Goal: Transaction & Acquisition: Purchase product/service

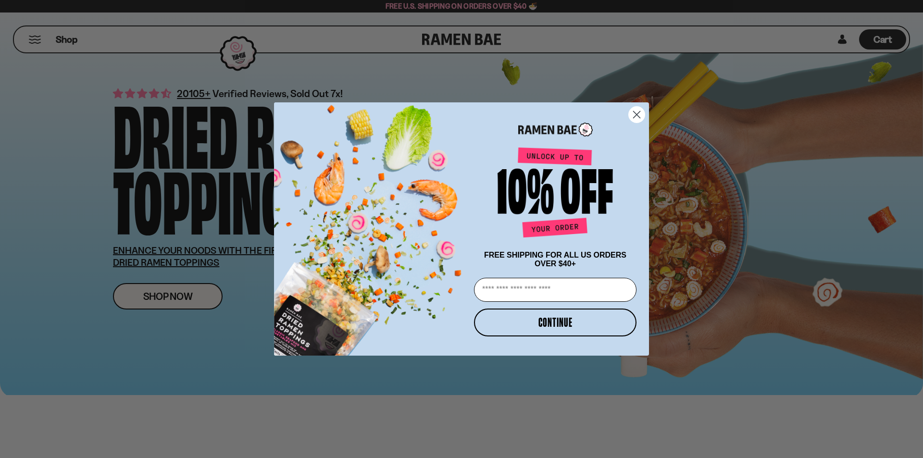
click at [635, 113] on circle "Close dialog" at bounding box center [637, 115] width 16 height 16
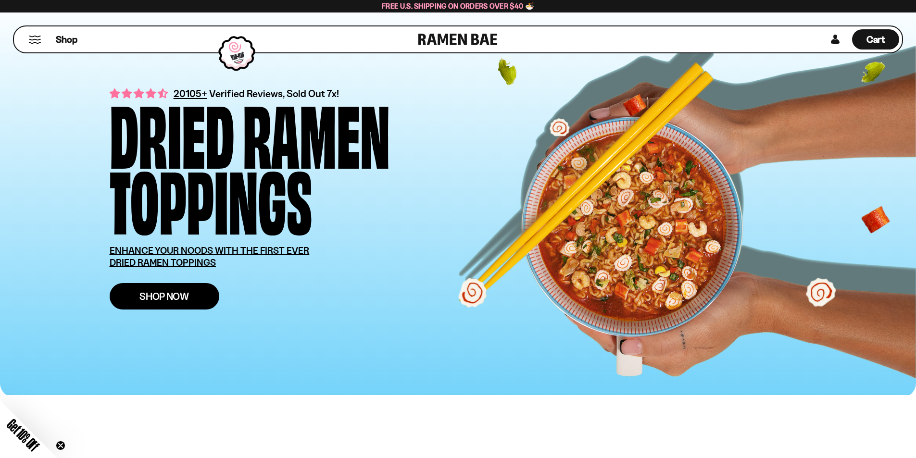
click at [147, 310] on link "Shop Now" at bounding box center [165, 296] width 110 height 26
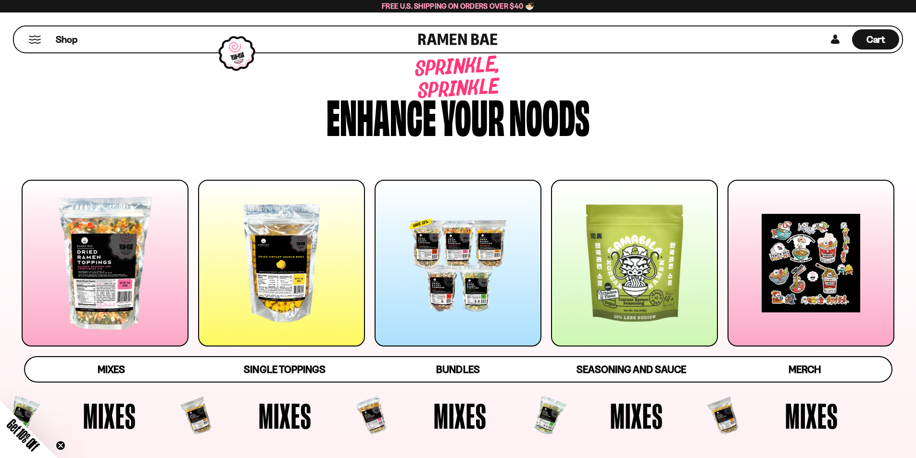
click at [321, 329] on div at bounding box center [281, 263] width 167 height 167
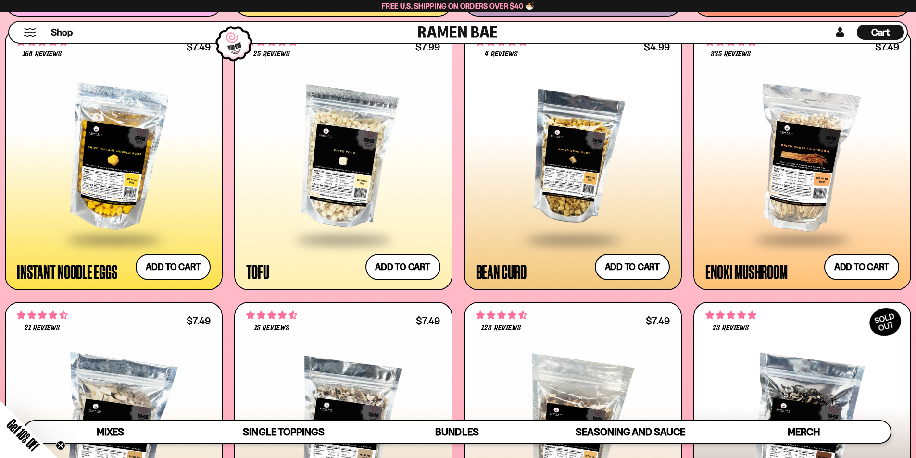
scroll to position [1314, 0]
click at [576, 238] on div at bounding box center [573, 158] width 194 height 161
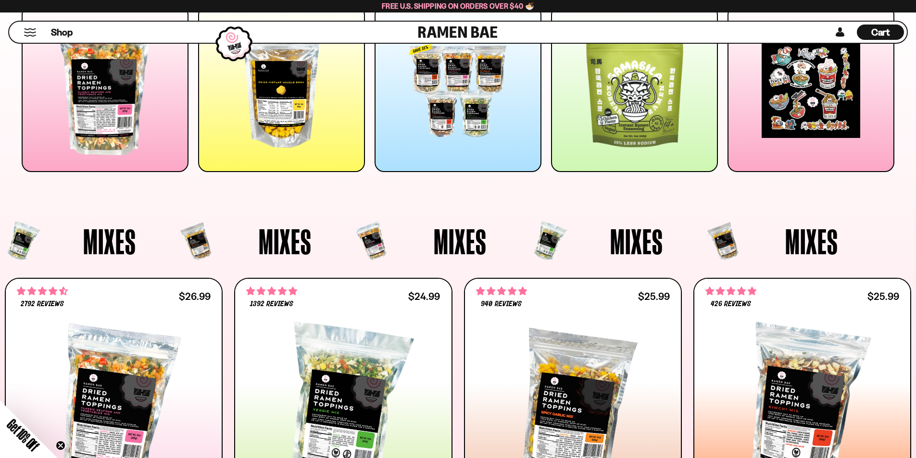
scroll to position [0, 0]
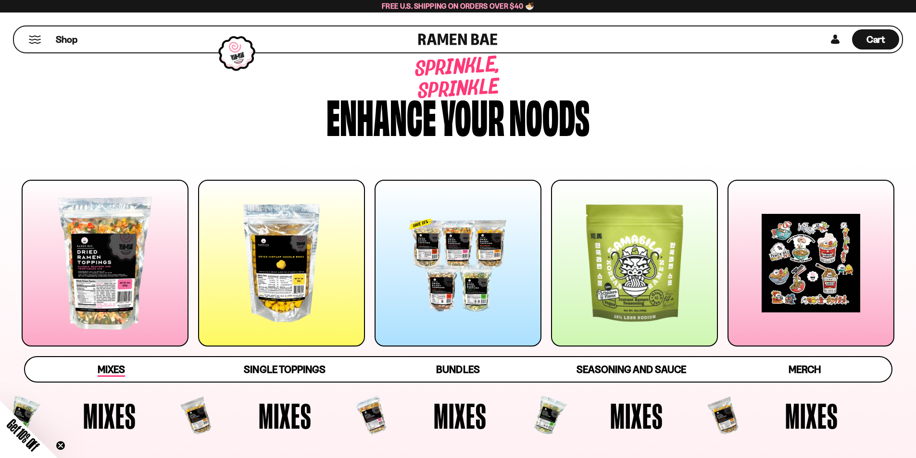
drag, startPoint x: 451, startPoint y: 328, endPoint x: 106, endPoint y: 399, distance: 351.5
click at [106, 377] on span "Mixes" at bounding box center [111, 370] width 27 height 13
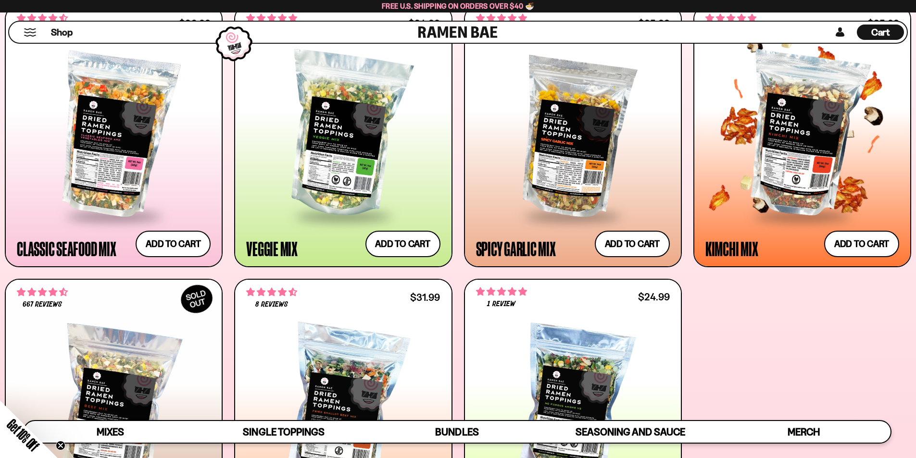
scroll to position [439, 0]
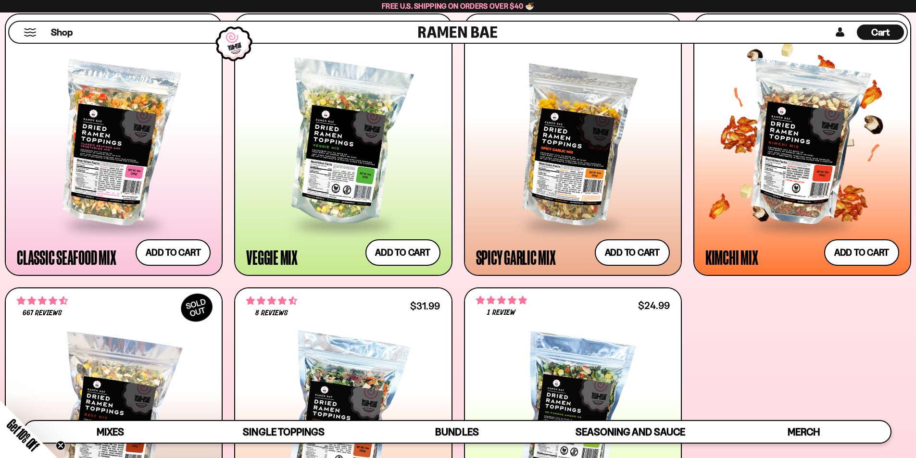
click at [795, 175] on div at bounding box center [802, 143] width 194 height 161
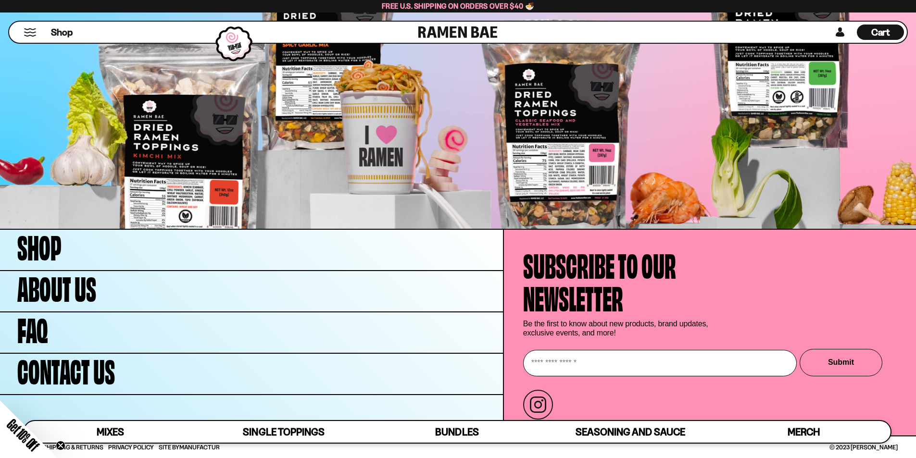
scroll to position [3965, 0]
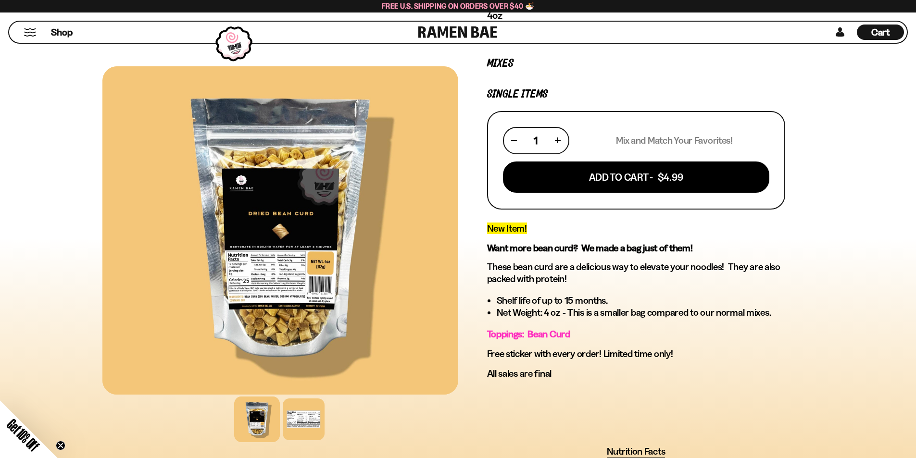
scroll to position [136, 0]
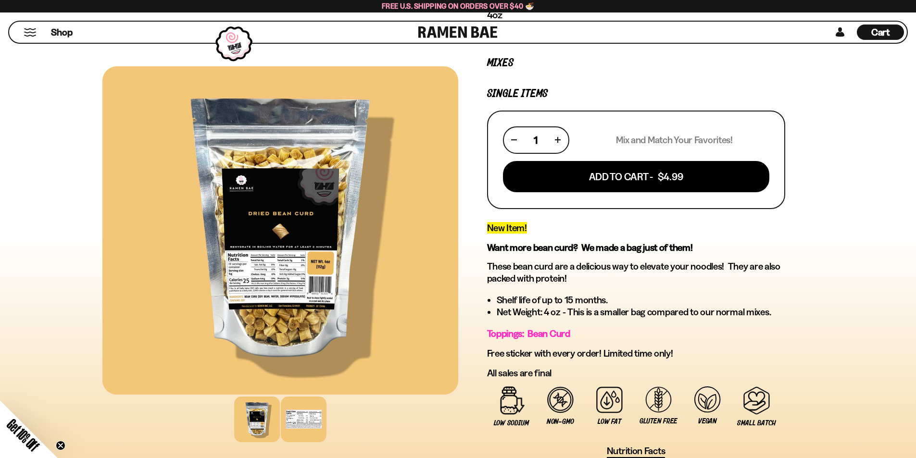
click at [286, 442] on div at bounding box center [304, 420] width 46 height 46
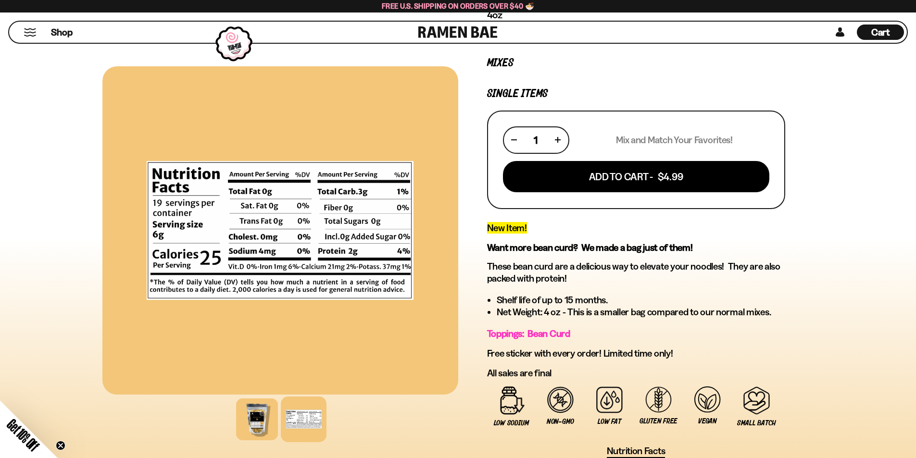
scroll to position [0, 0]
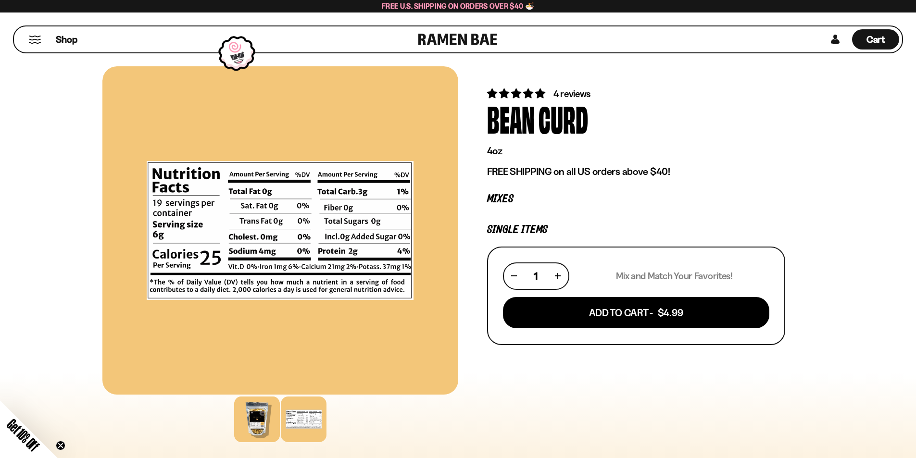
click at [234, 426] on div at bounding box center [257, 420] width 46 height 46
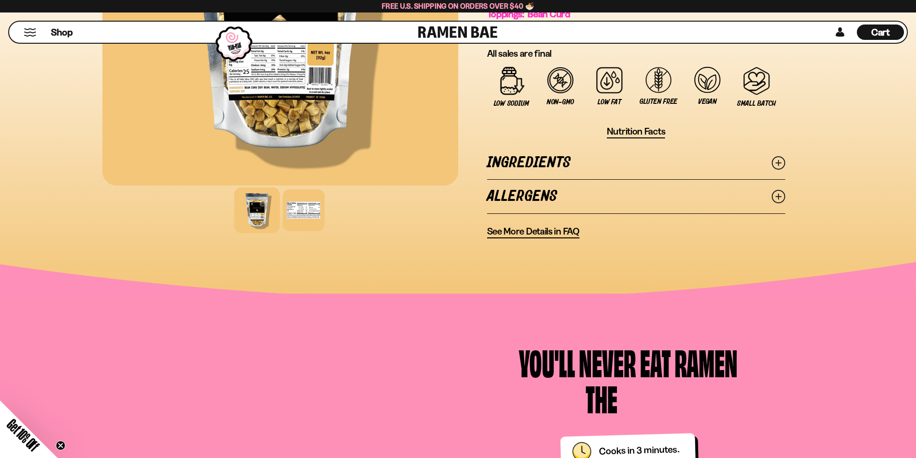
scroll to position [456, 0]
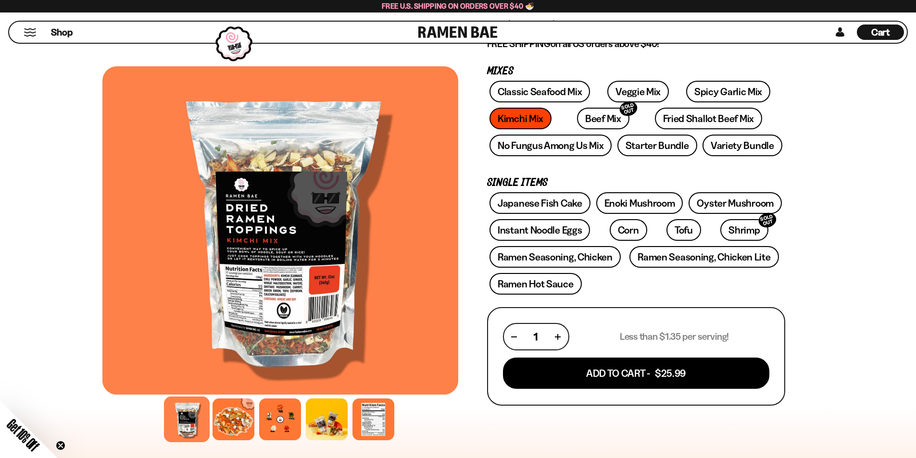
scroll to position [127, 0]
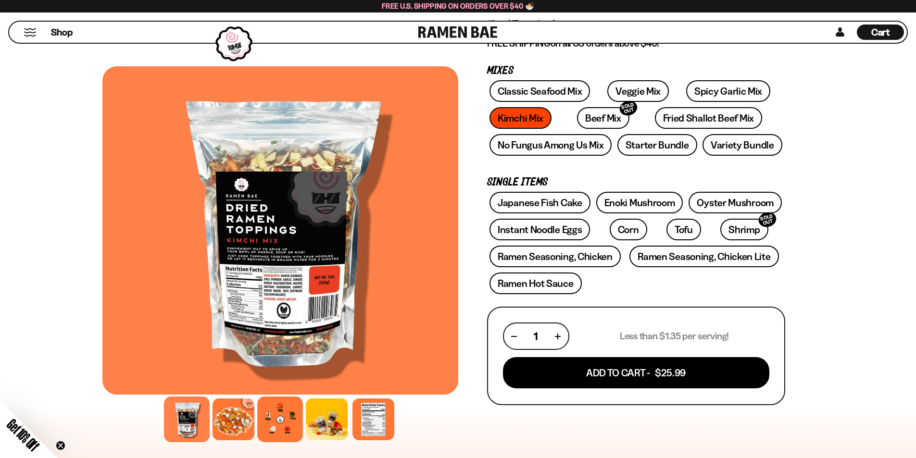
click at [260, 425] on div at bounding box center [280, 420] width 46 height 46
